Goal: Navigation & Orientation: Find specific page/section

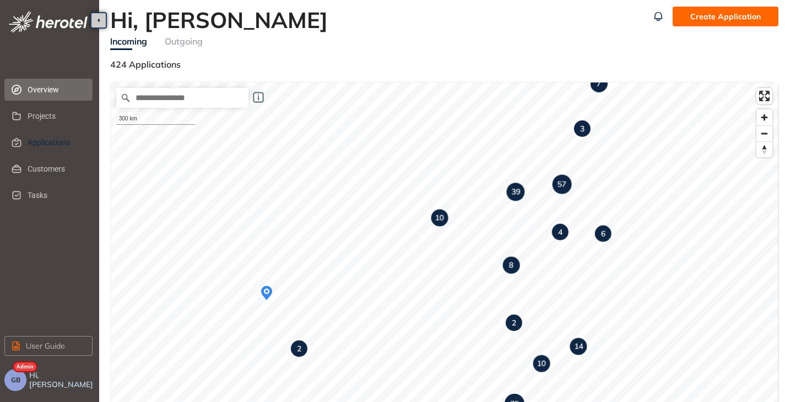
click at [39, 149] on span "Applications" at bounding box center [56, 143] width 56 height 22
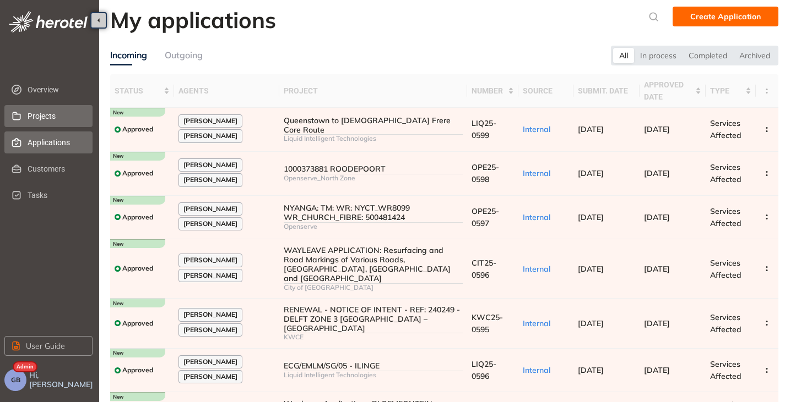
click at [44, 117] on span "Projects" at bounding box center [56, 116] width 56 height 22
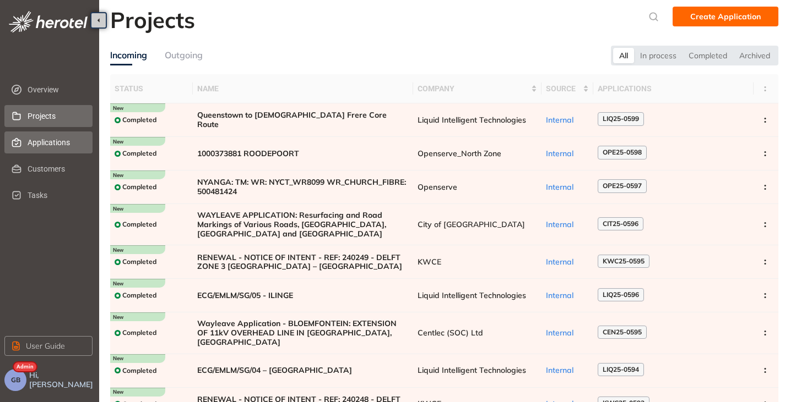
click at [37, 142] on span "Applications" at bounding box center [56, 143] width 56 height 22
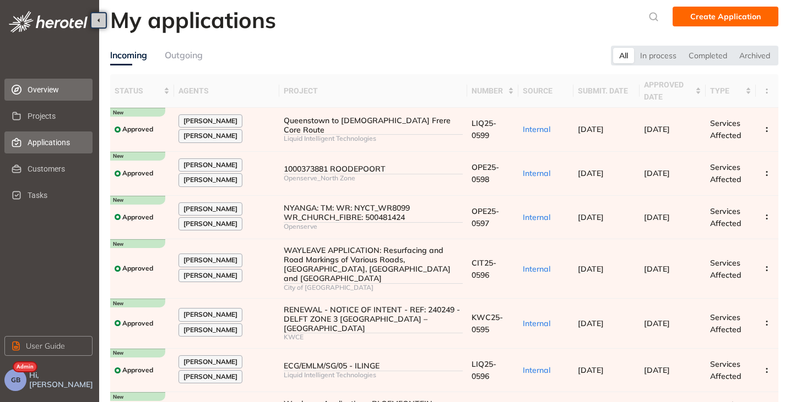
click at [51, 85] on span "Overview" at bounding box center [56, 90] width 56 height 22
